Goal: Check status: Check status

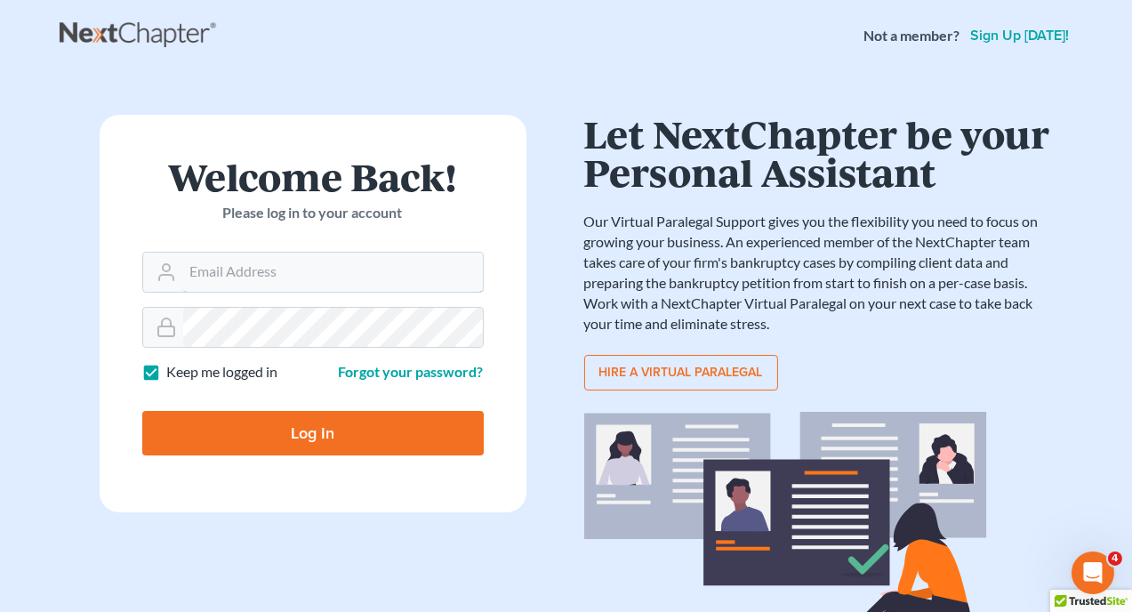
type input "[EMAIL_ADDRESS][DOMAIN_NAME]"
click at [307, 441] on input "Log In" at bounding box center [313, 433] width 342 height 44
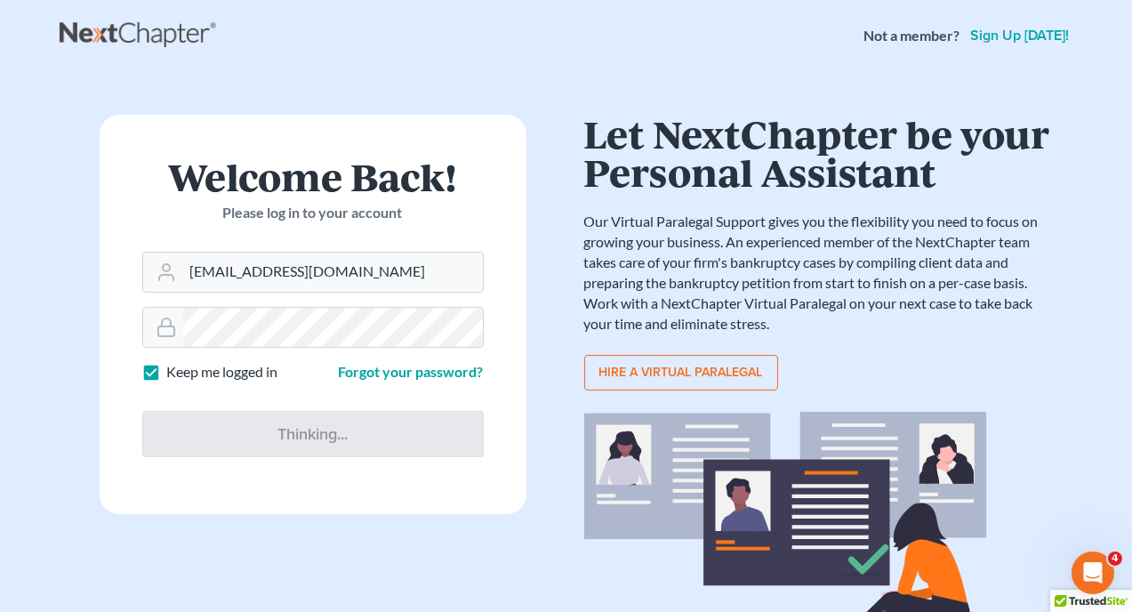
type input "Thinking..."
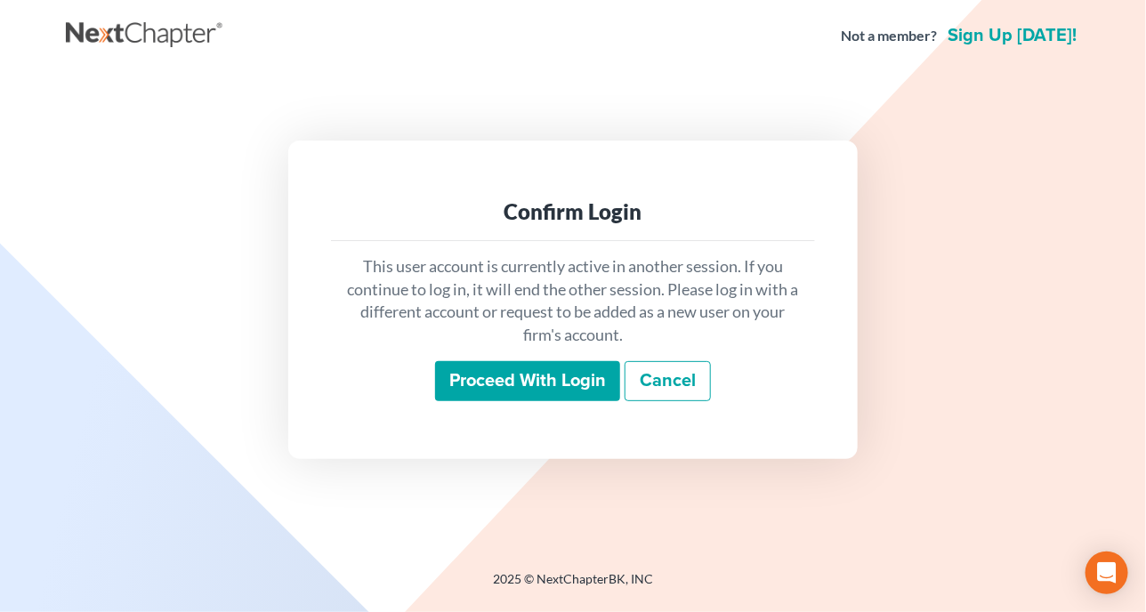
click at [570, 379] on input "Proceed with login" at bounding box center [527, 381] width 185 height 41
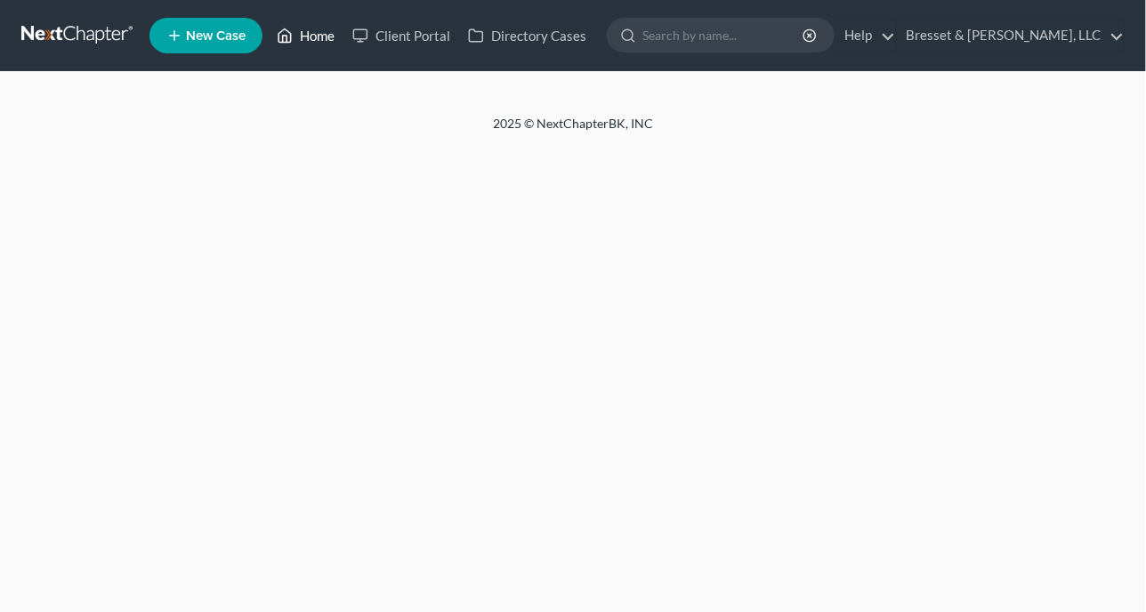
click at [317, 38] on link "Home" at bounding box center [306, 36] width 76 height 32
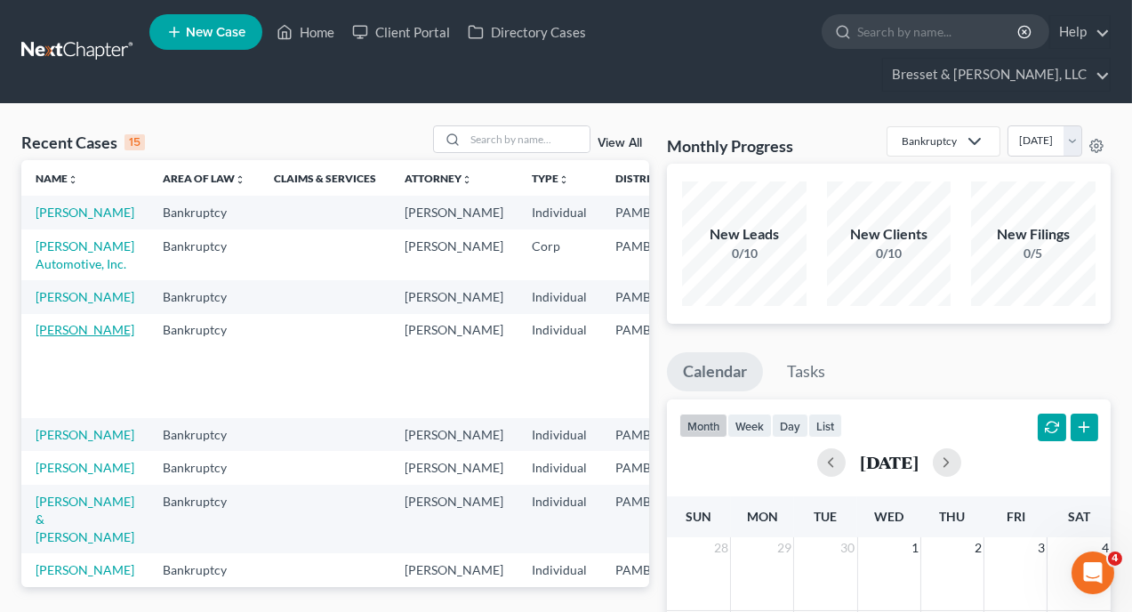
click at [64, 337] on link "[PERSON_NAME]" at bounding box center [85, 329] width 99 height 15
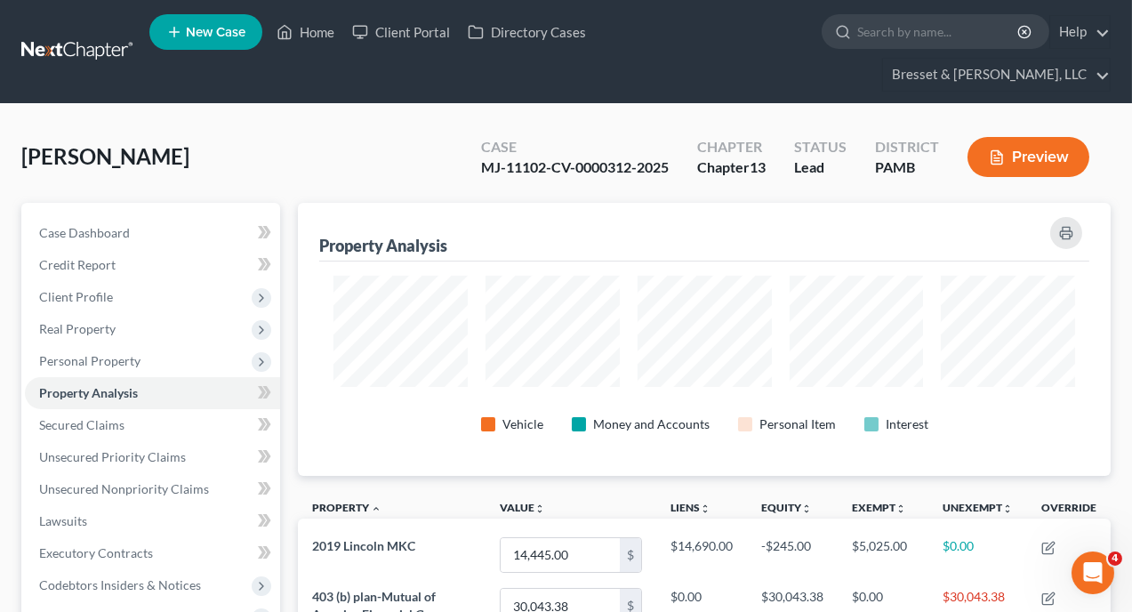
click at [1046, 137] on button "Preview" at bounding box center [1029, 157] width 122 height 40
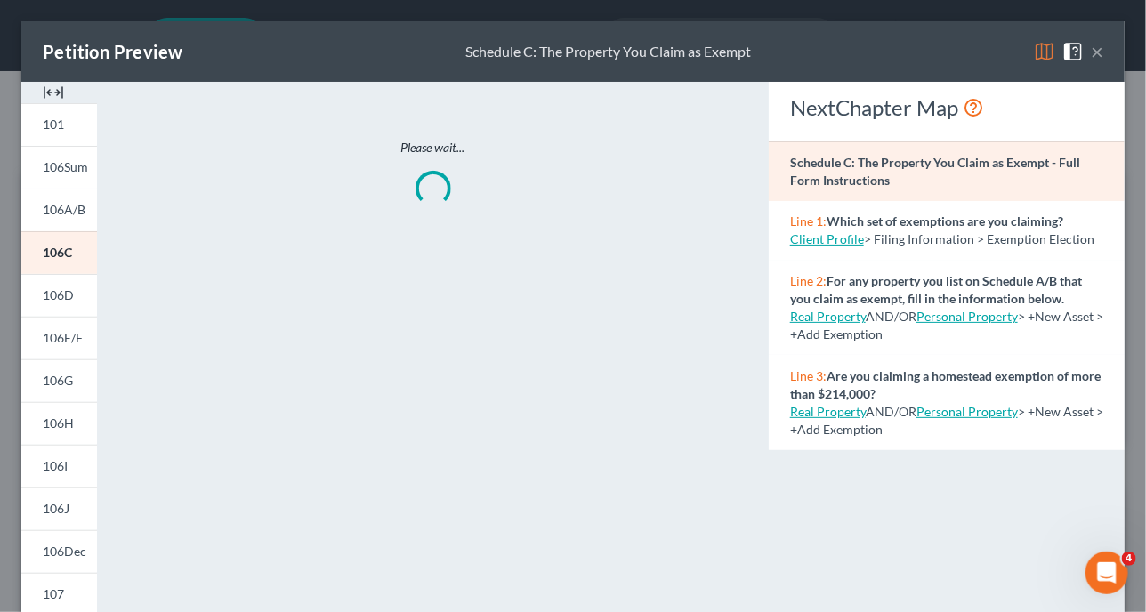
scroll to position [275, 823]
click at [59, 121] on span "101" at bounding box center [53, 124] width 21 height 15
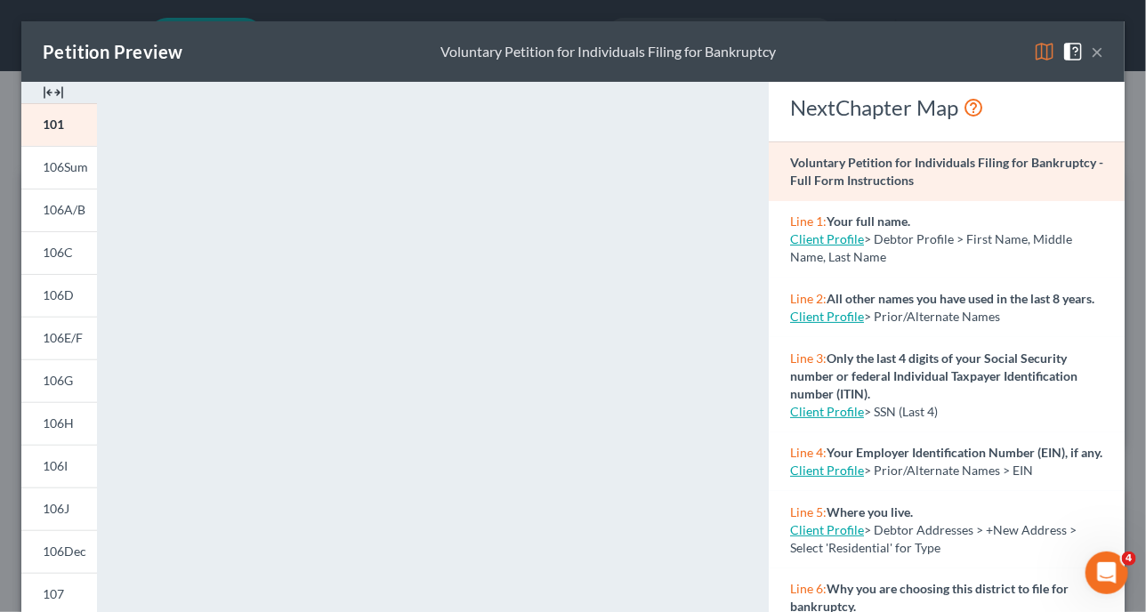
click at [349, 55] on div "Petition Preview Voluntary Petition for Individuals Filing for Bankruptcy ×" at bounding box center [572, 51] width 1103 height 60
